Goal: Task Accomplishment & Management: Complete application form

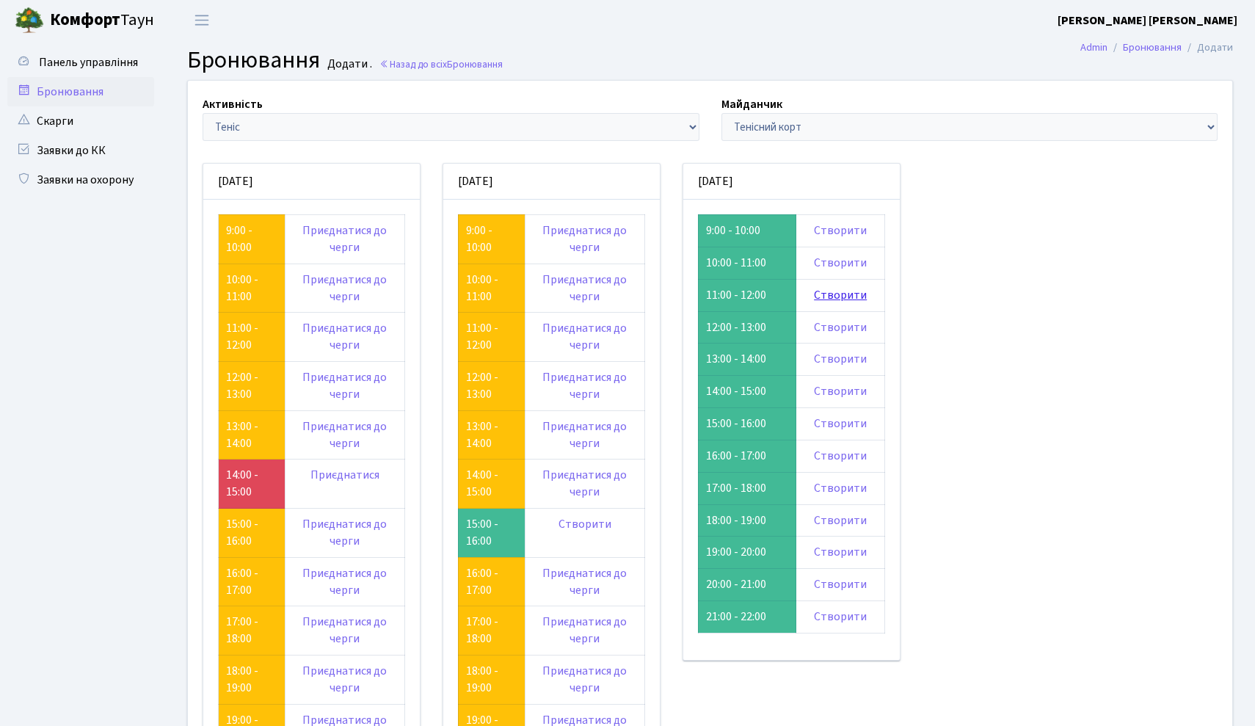
click at [840, 295] on link "Створити" at bounding box center [840, 295] width 53 height 16
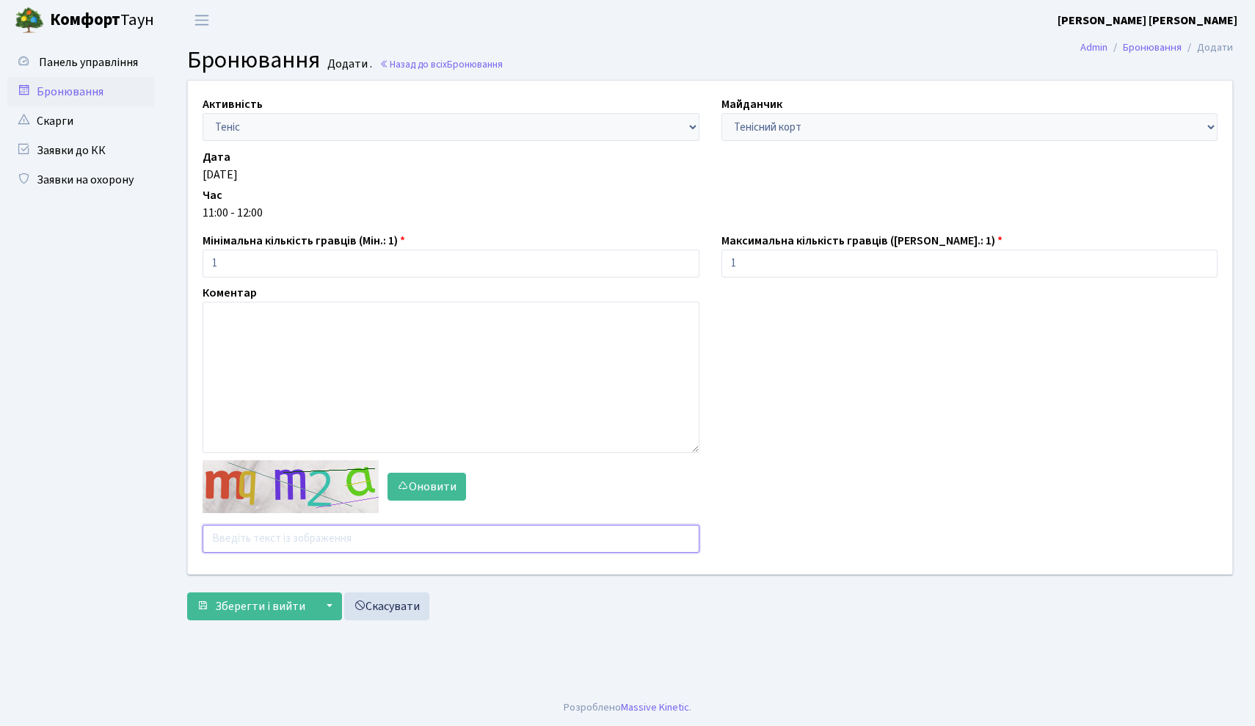
click at [286, 536] on input "text" at bounding box center [451, 539] width 497 height 28
type input "2gifm"
click at [227, 598] on span "Зберегти і вийти" at bounding box center [260, 606] width 90 height 16
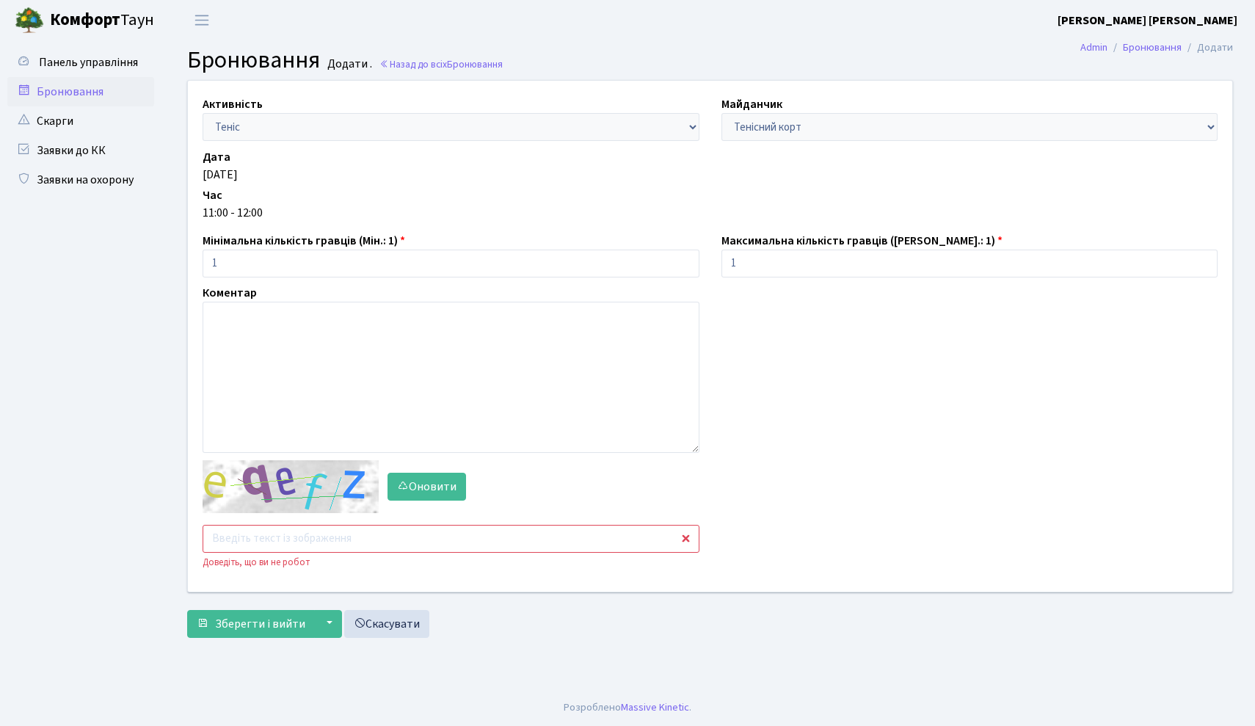
click at [235, 542] on input "text" at bounding box center [451, 539] width 497 height 28
type input "8am33"
click at [228, 616] on span "Зберегти і вийти" at bounding box center [260, 624] width 90 height 16
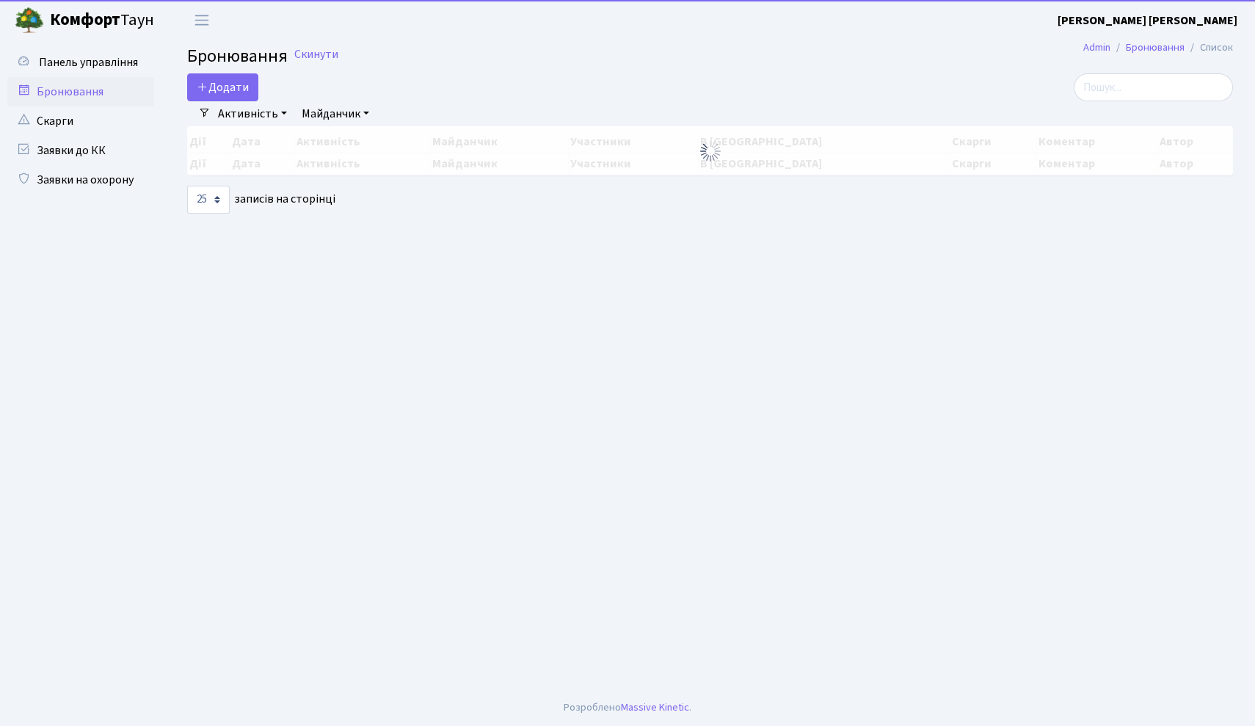
select select "25"
